Goal: Find specific page/section: Find specific page/section

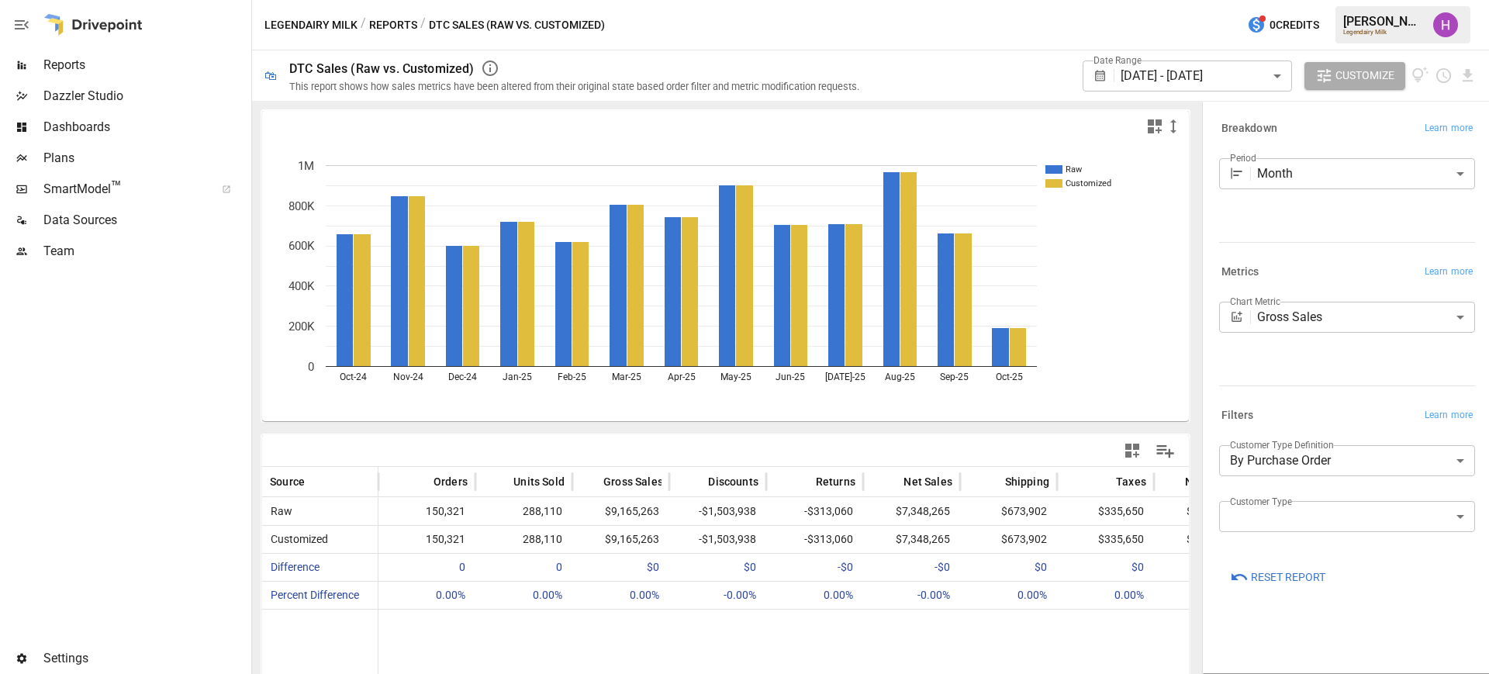
click at [55, 150] on span "Plans" at bounding box center [145, 158] width 205 height 19
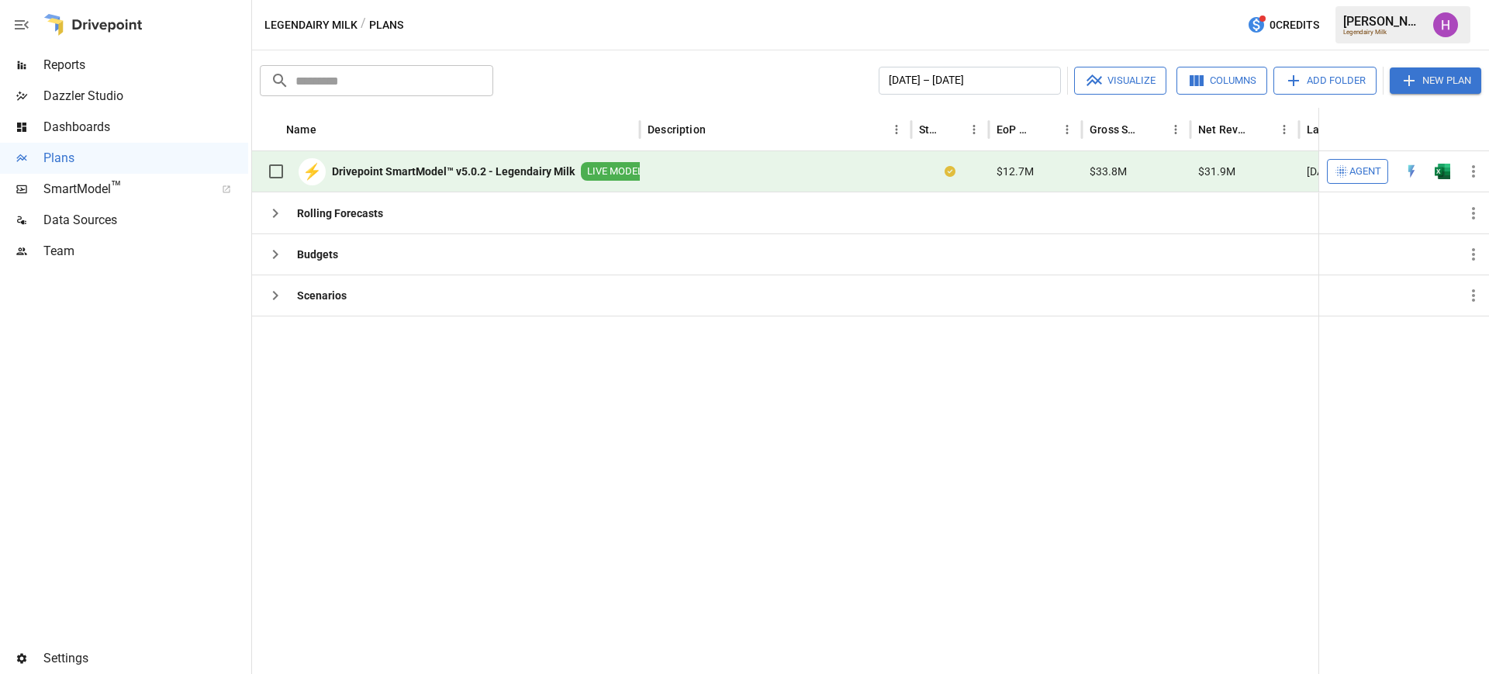
click at [62, 70] on span "Reports" at bounding box center [145, 65] width 205 height 19
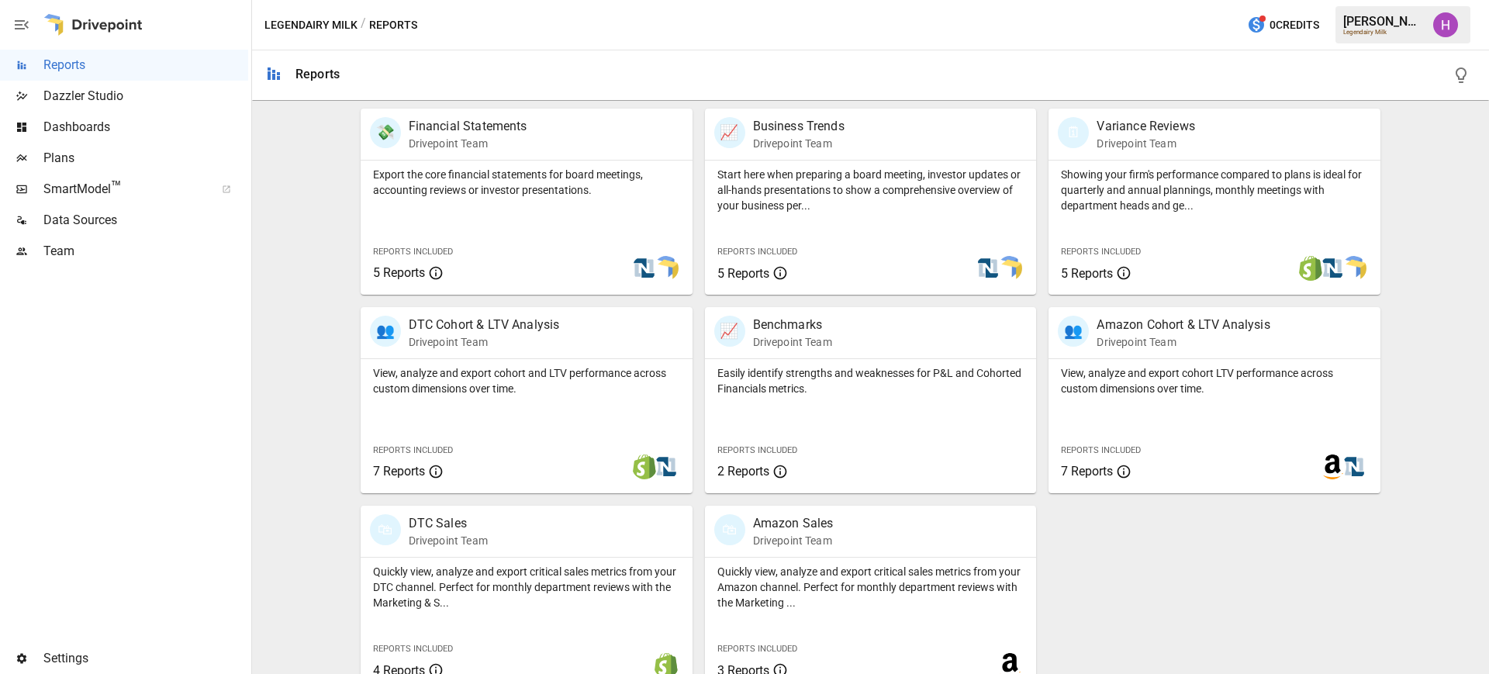
scroll to position [330, 0]
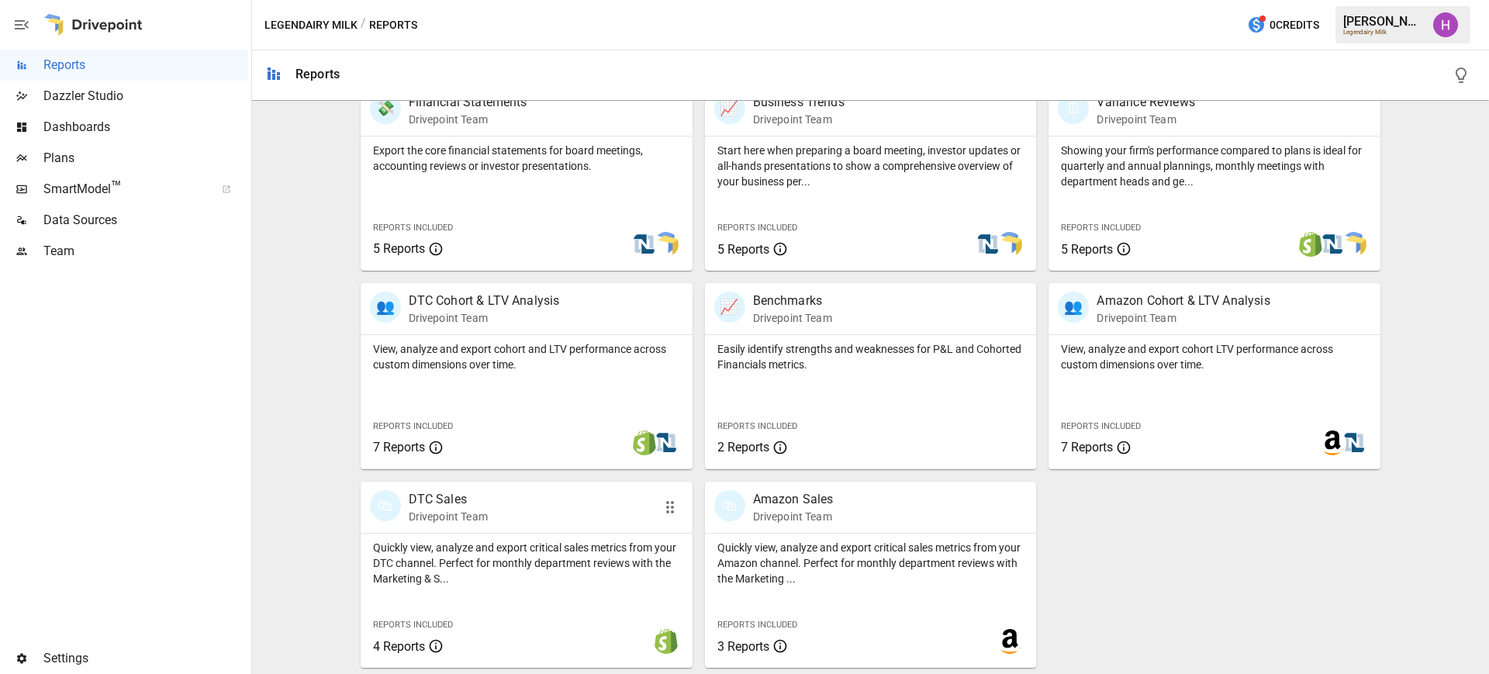
click at [445, 503] on p "DTC Sales" at bounding box center [448, 499] width 79 height 19
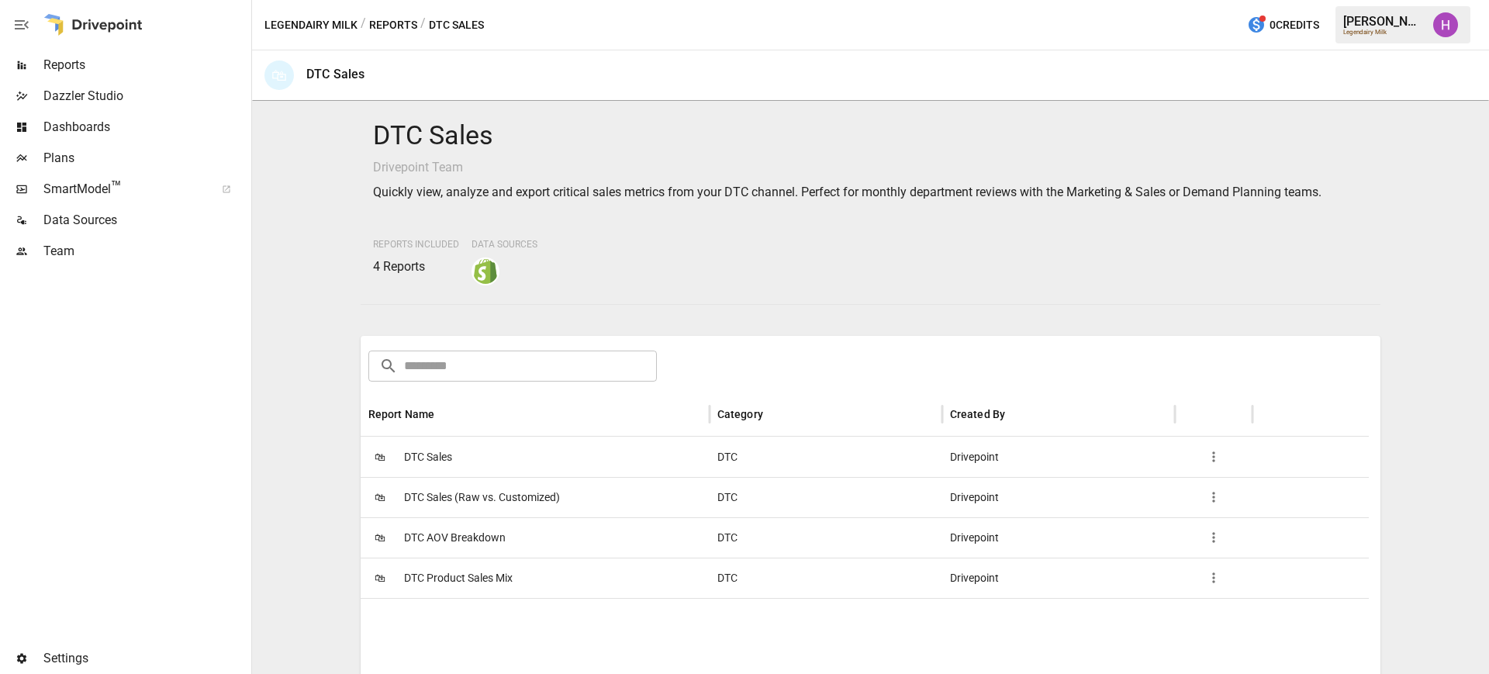
click at [429, 447] on span "DTC Sales" at bounding box center [428, 457] width 48 height 40
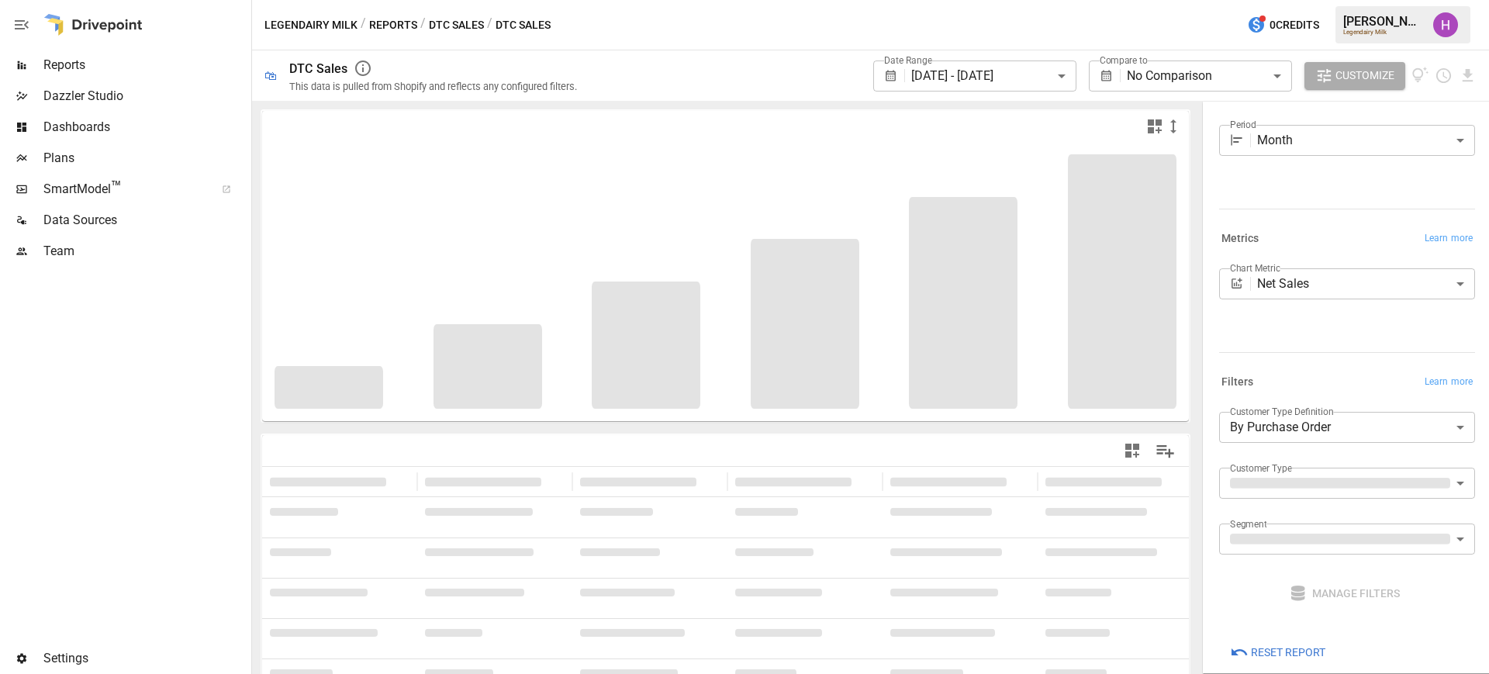
scroll to position [51, 0]
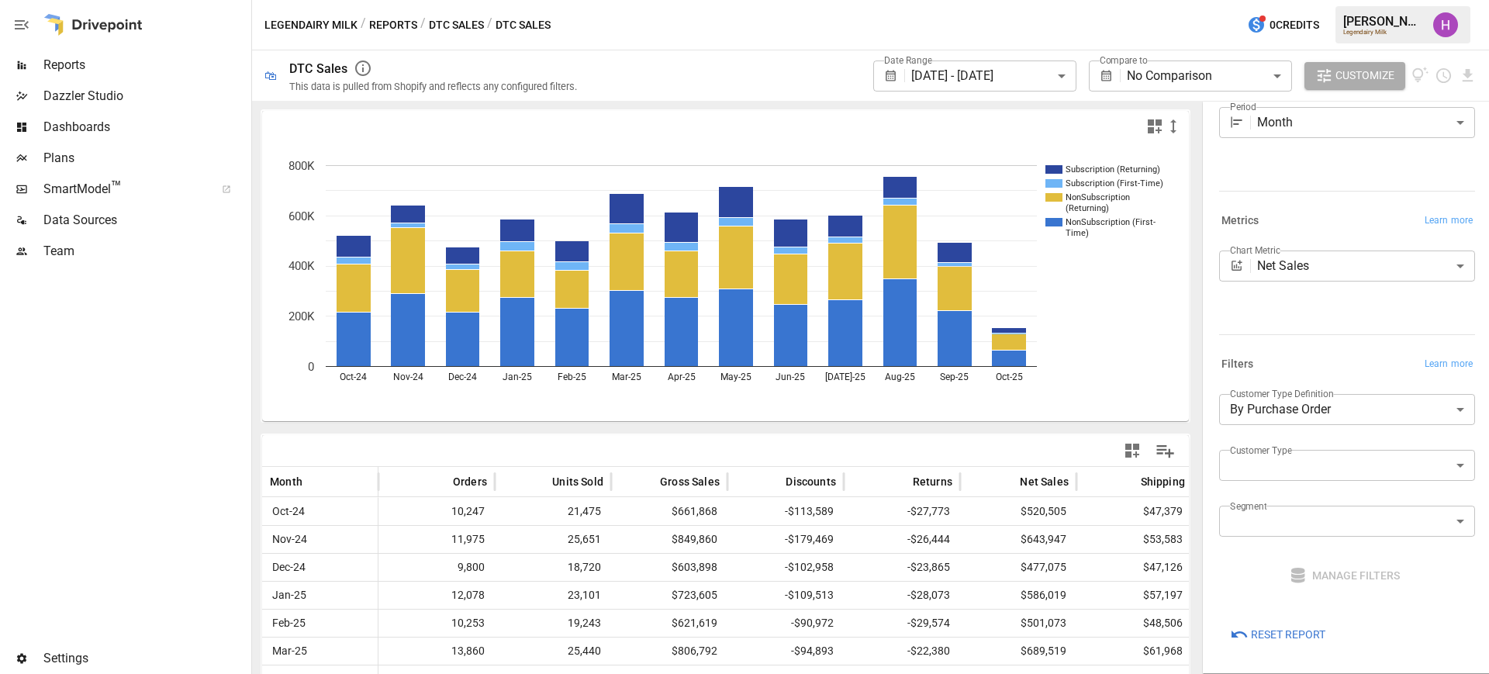
click at [1404, 0] on body "**********" at bounding box center [744, 0] width 1489 height 0
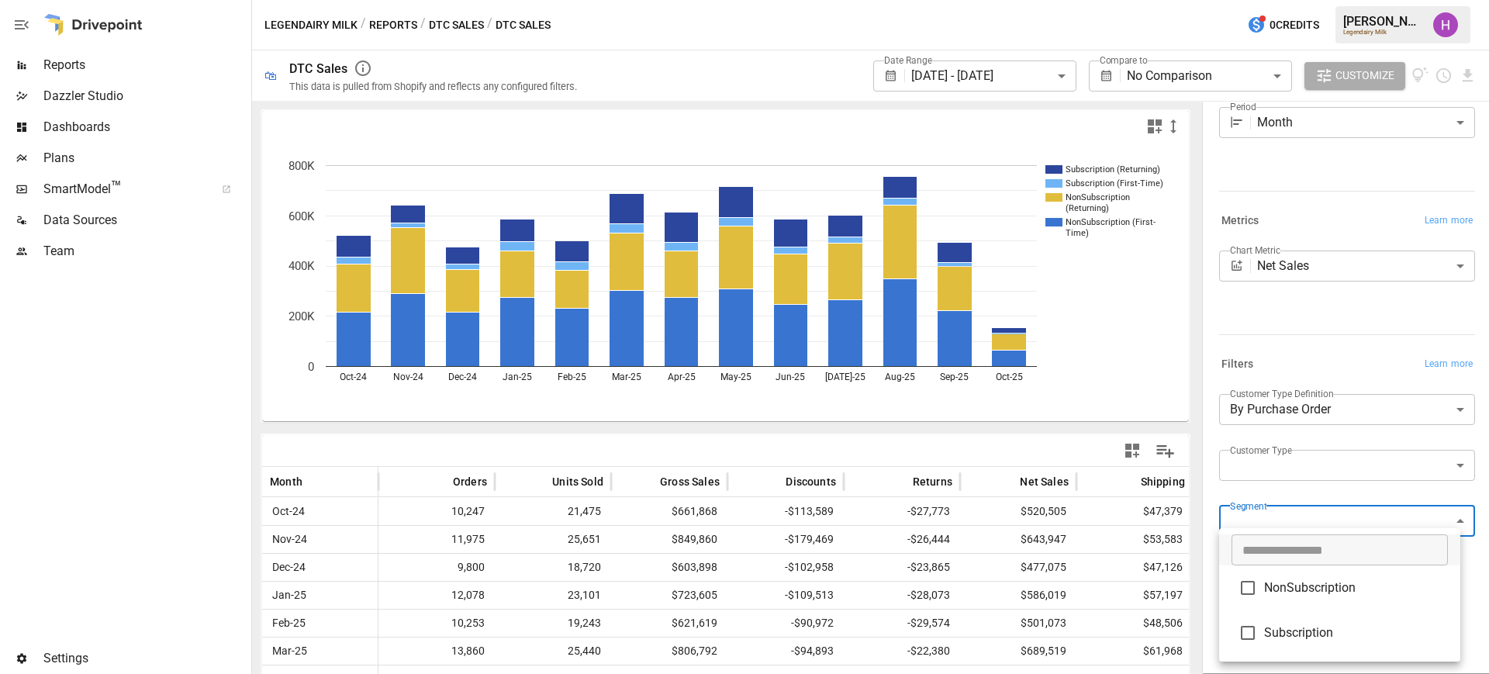
scroll to position [50, 0]
click at [1470, 473] on div at bounding box center [744, 337] width 1489 height 674
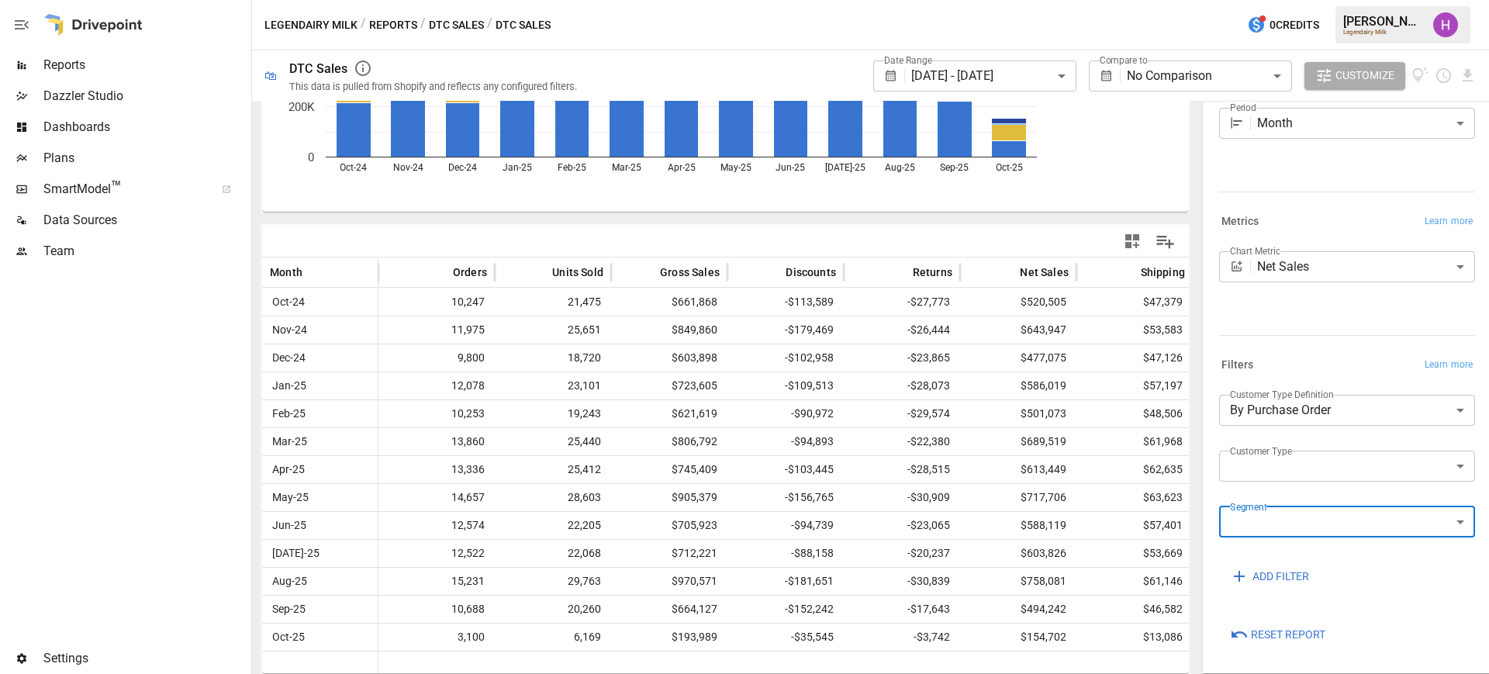
scroll to position [211, 0]
click at [63, 150] on span "Plans" at bounding box center [145, 158] width 205 height 19
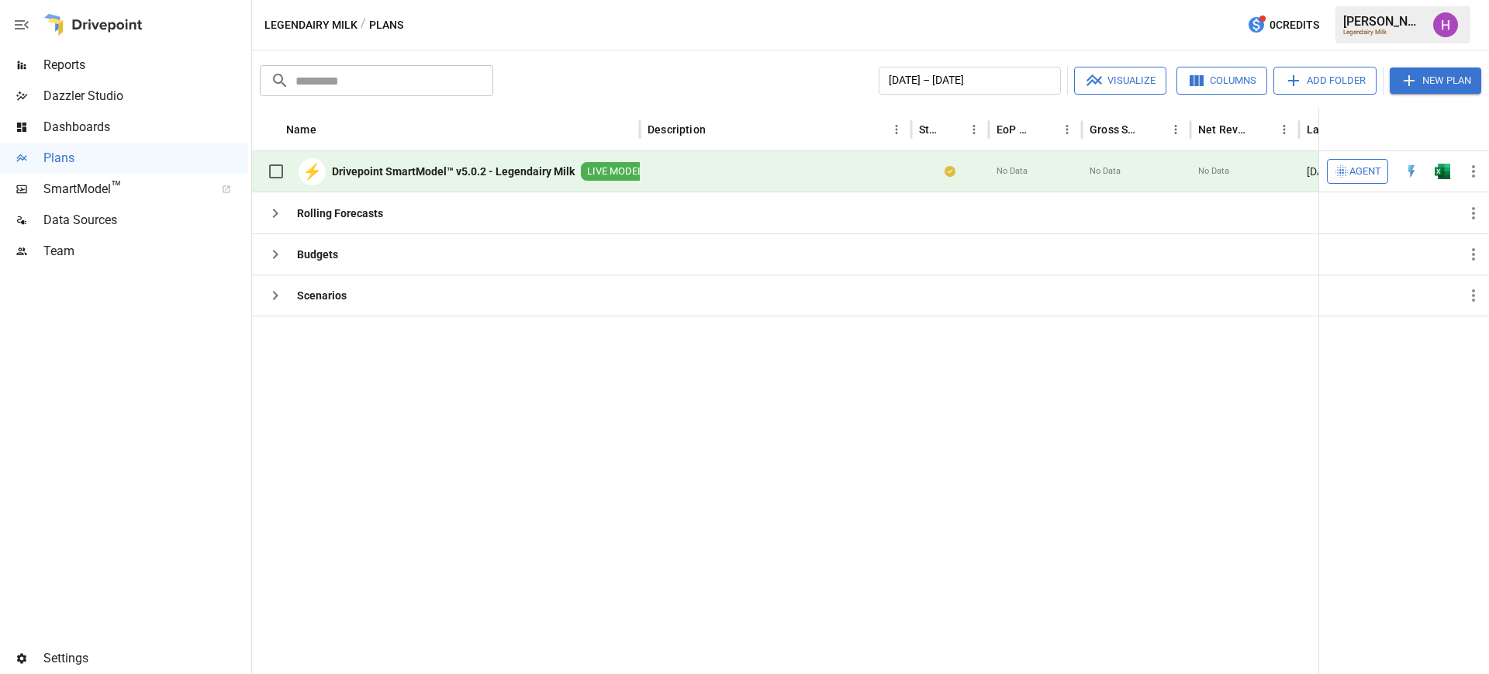
click at [530, 171] on b "Drivepoint SmartModel™ v5.0.2 - Legendairy Milk" at bounding box center [453, 172] width 243 height 16
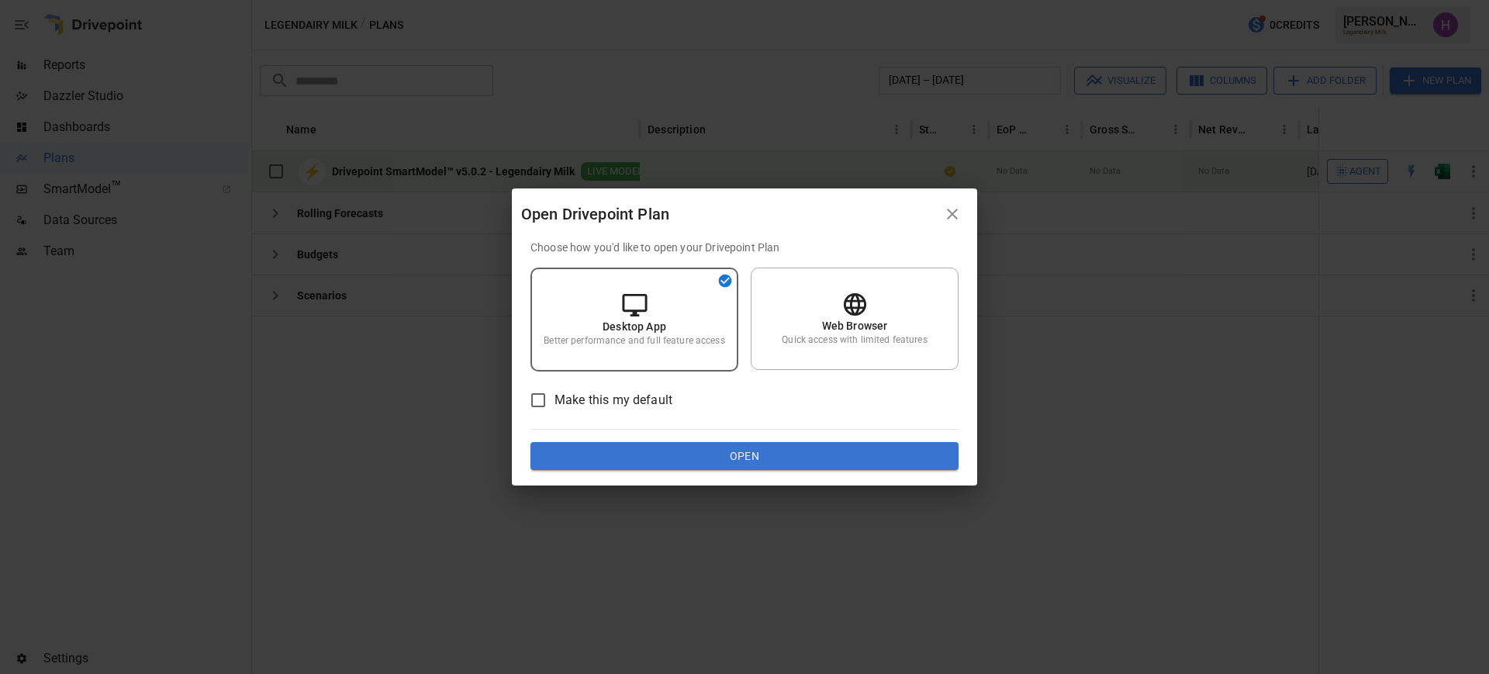
click at [805, 461] on button "Open" at bounding box center [744, 456] width 428 height 28
